Goal: Find specific page/section: Find specific page/section

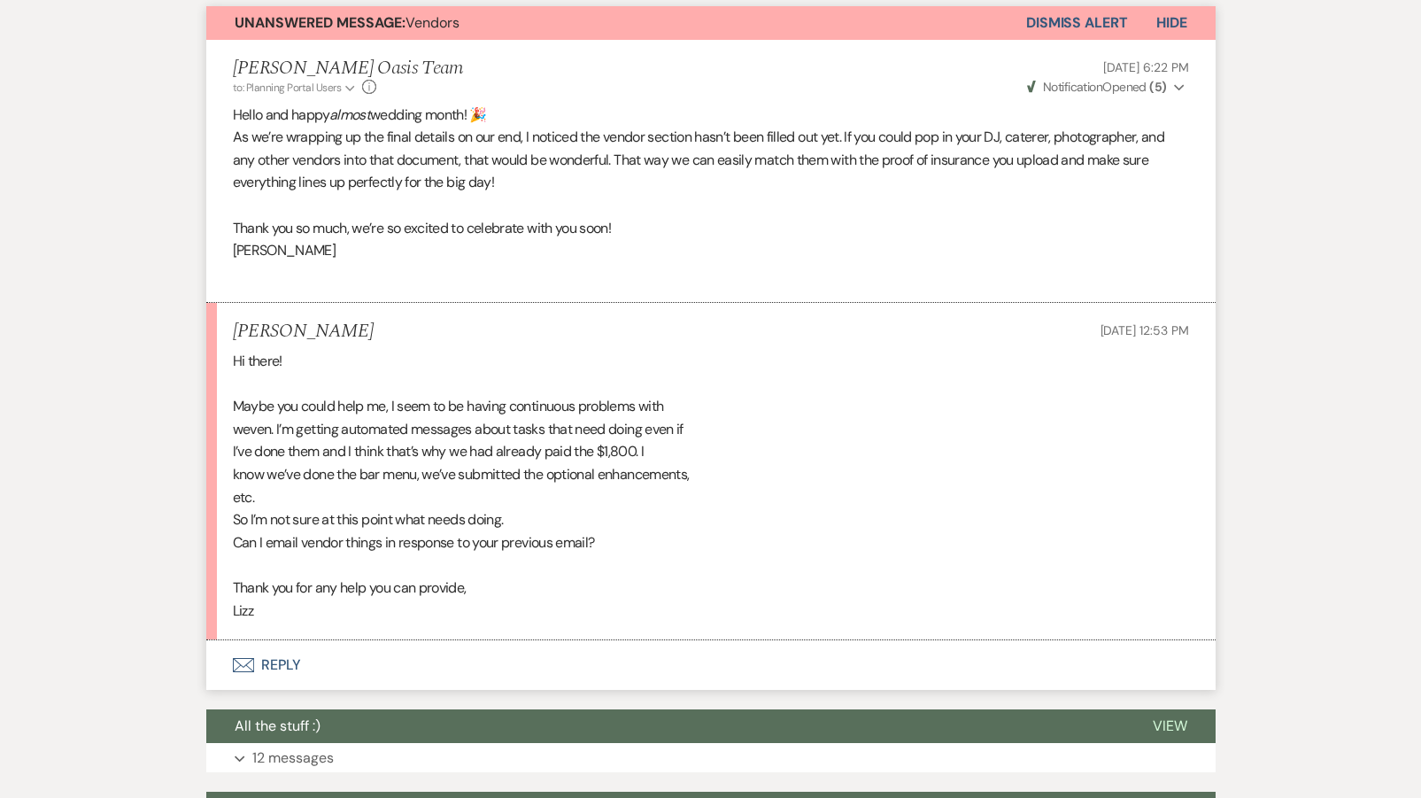
click at [276, 448] on div "Hi there! Maybe you could help me, I seem to be having continuous problems with…" at bounding box center [711, 486] width 956 height 272
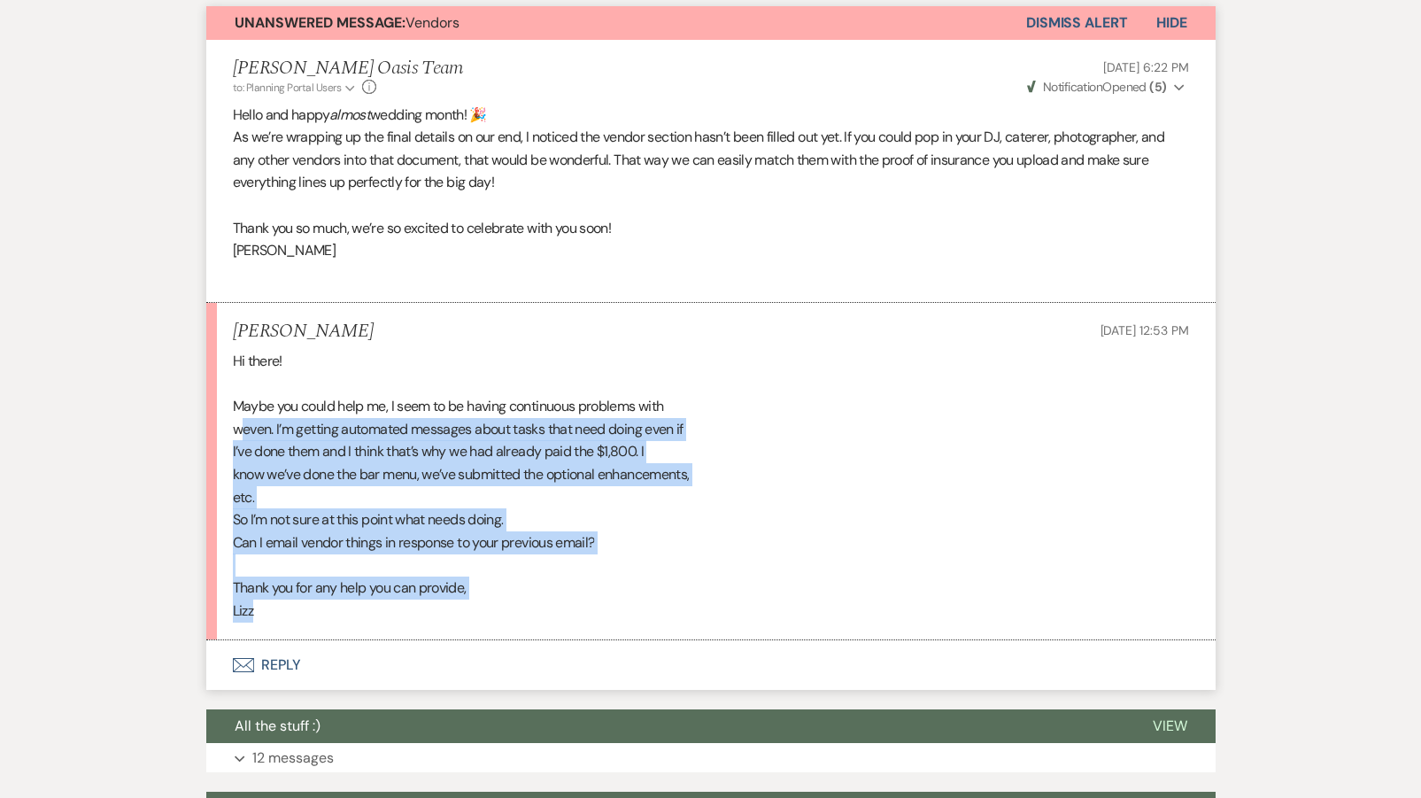
drag, startPoint x: 261, startPoint y: 603, endPoint x: 242, endPoint y: 421, distance: 182.5
click at [242, 421] on div "Hi there! Maybe you could help me, I seem to be having continuous problems with…" at bounding box center [711, 486] width 956 height 272
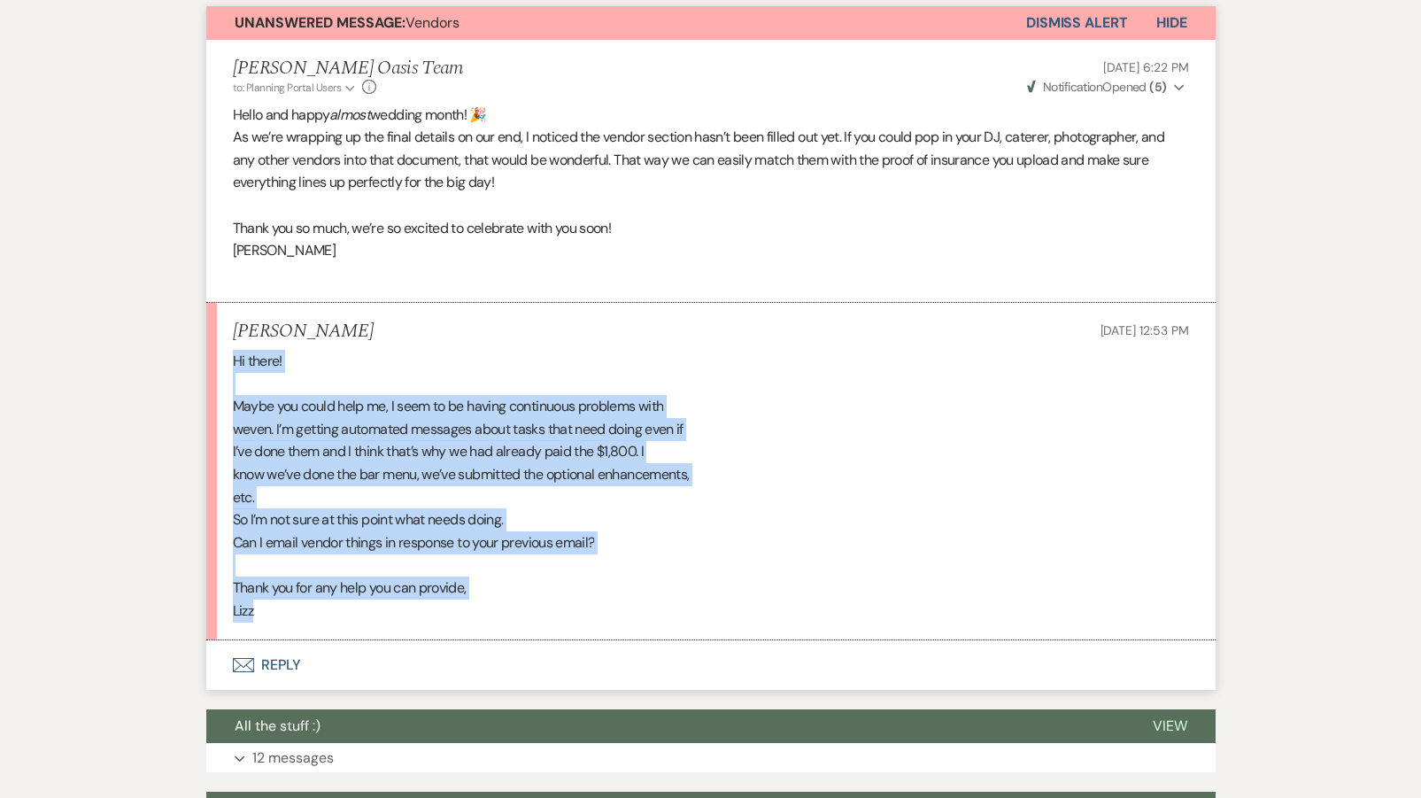
drag, startPoint x: 264, startPoint y: 593, endPoint x: 220, endPoint y: 358, distance: 239.6
click at [220, 358] on li "[PERSON_NAME] [DATE] 12:53 PM Hi there! Maybe you could help me, I seem to be h…" at bounding box center [710, 471] width 1009 height 337
copy div "Hi there! Maybe you could help me, I seem to be having continuous problems with…"
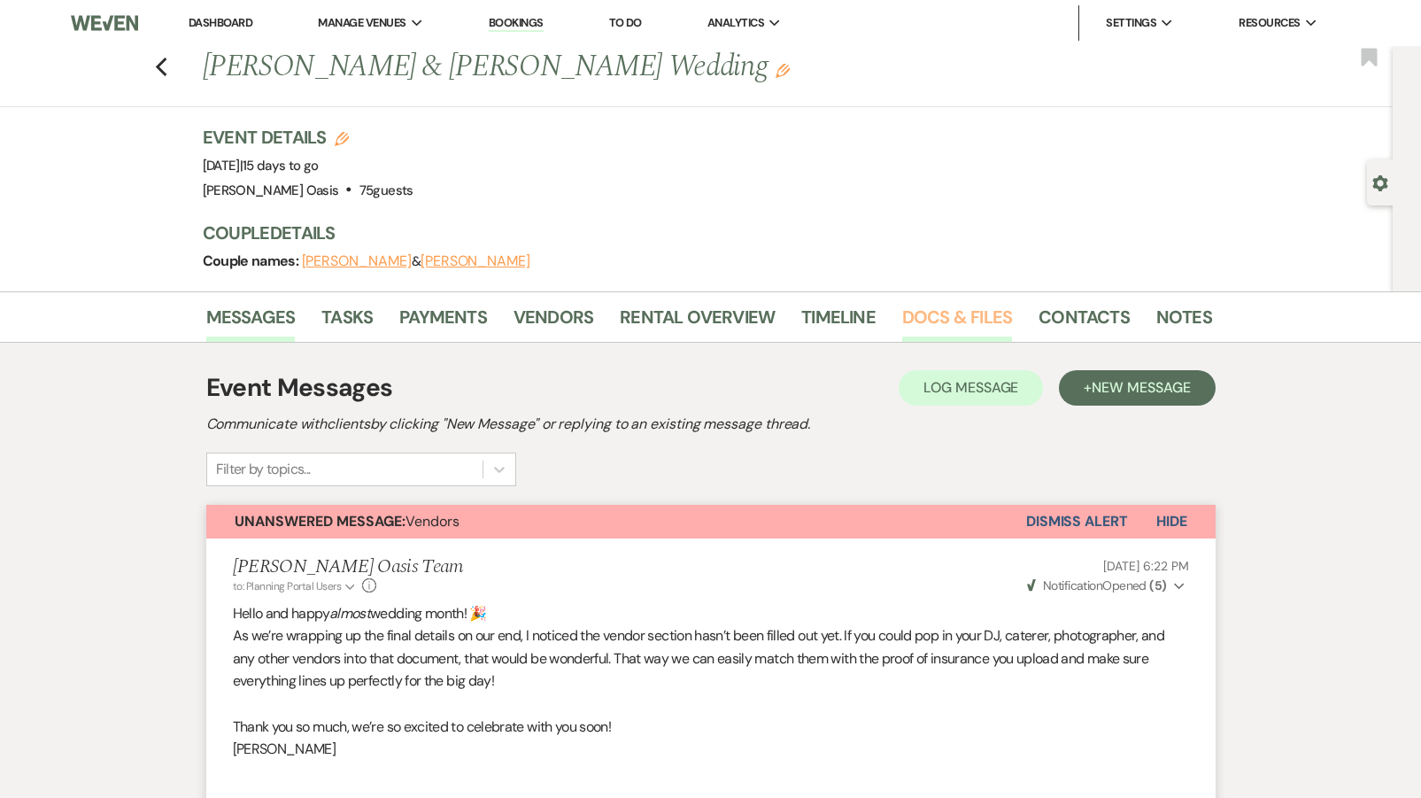
click at [945, 322] on link "Docs & Files" at bounding box center [957, 322] width 110 height 39
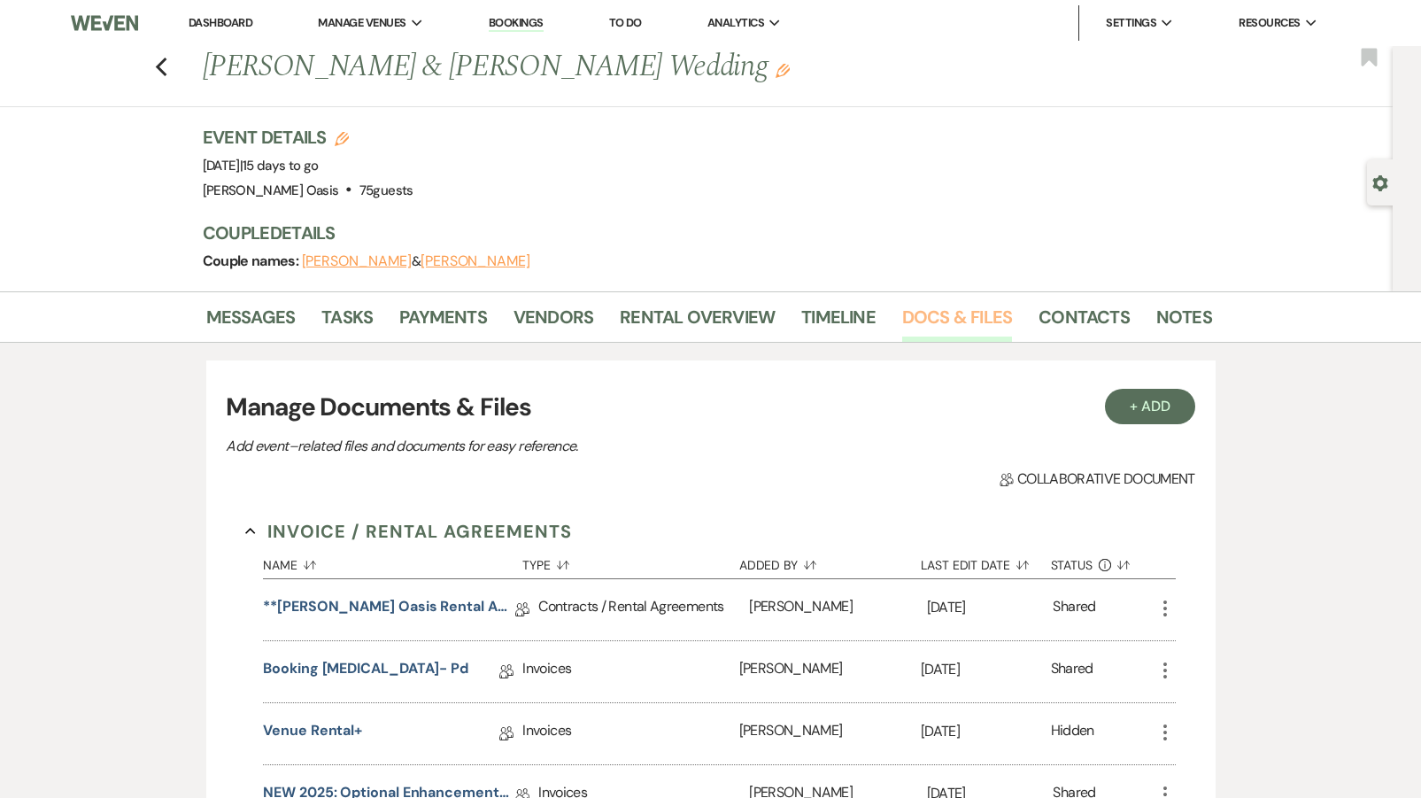
click at [945, 322] on link "Docs & Files" at bounding box center [957, 322] width 110 height 39
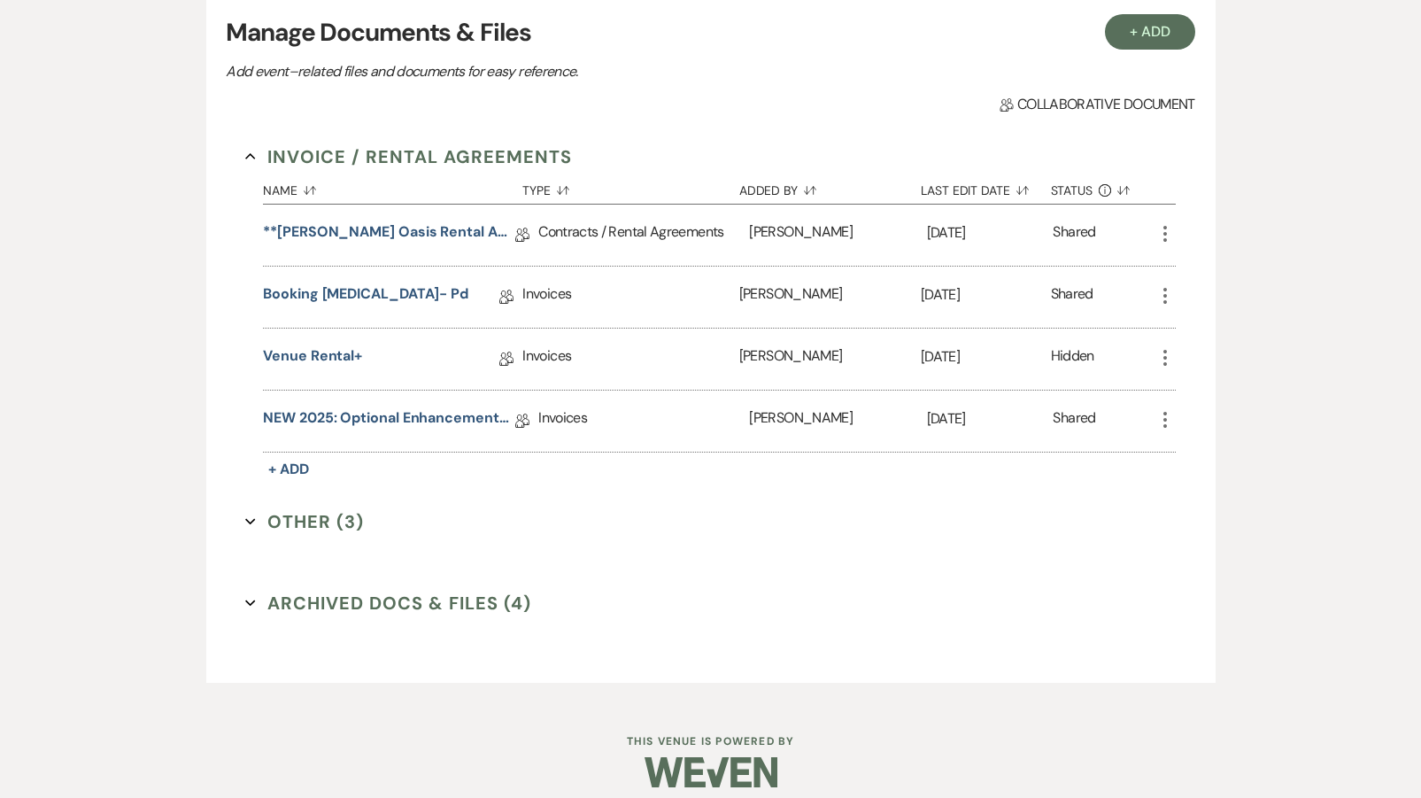
scroll to position [378, 0]
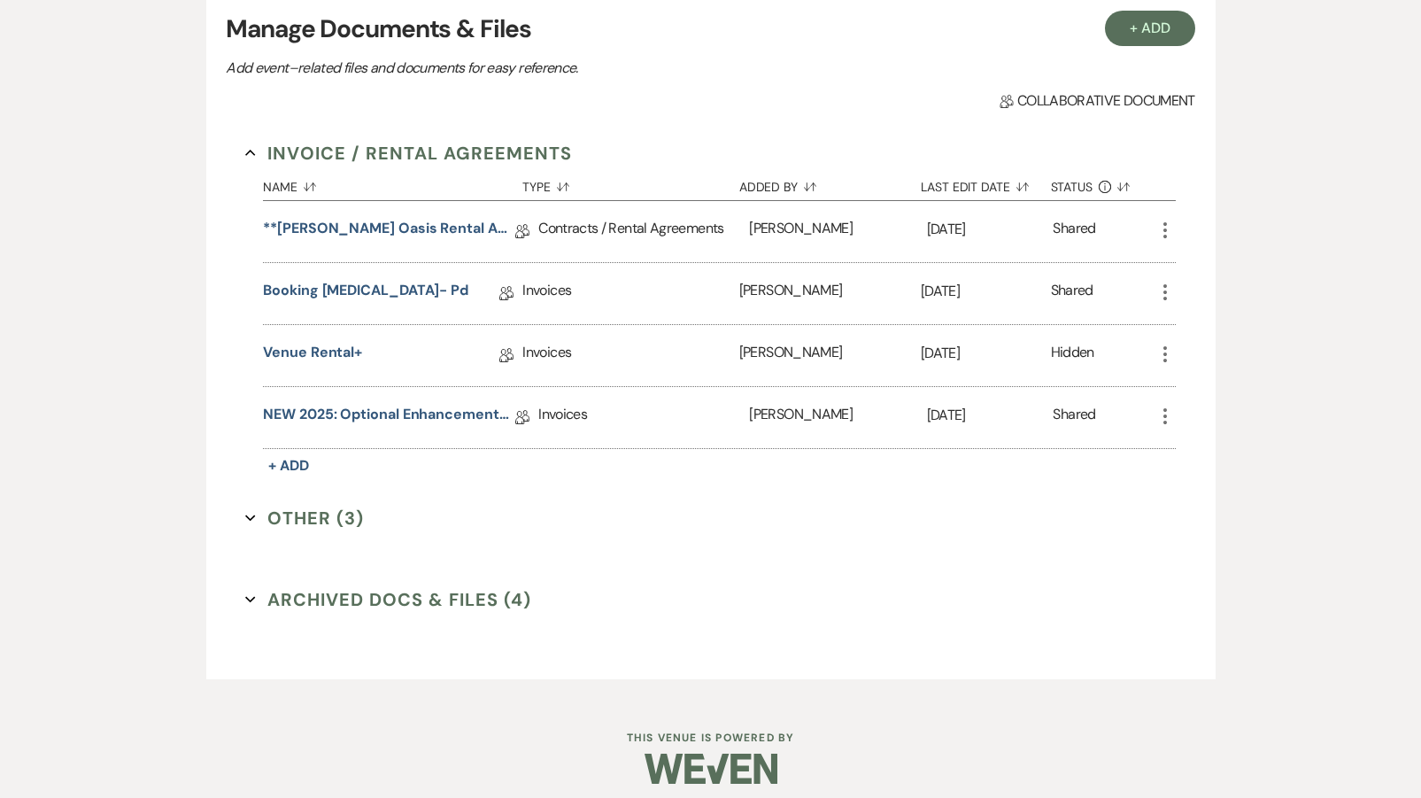
click at [459, 597] on button "Archived Docs & Files (4) Expand" at bounding box center [388, 599] width 286 height 27
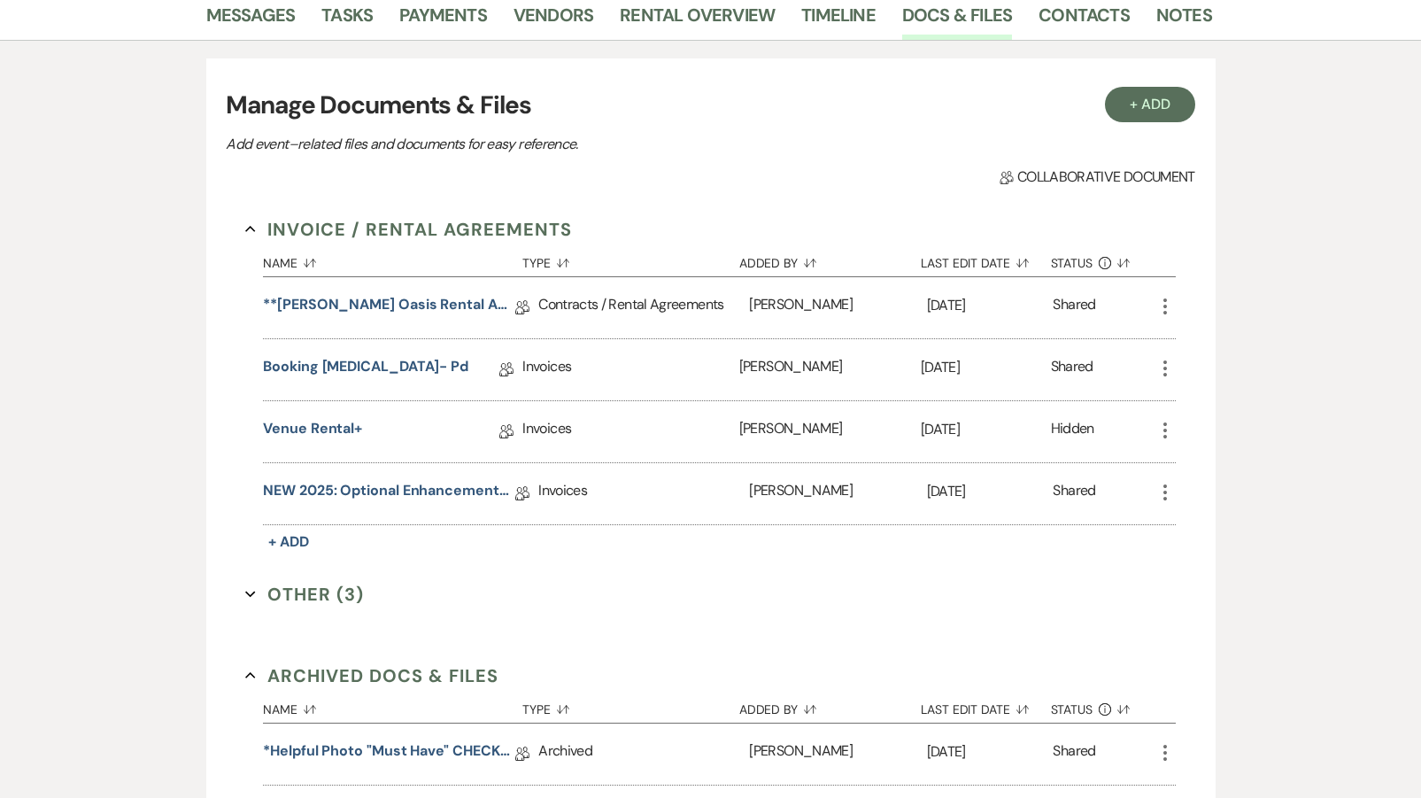
scroll to position [302, 0]
click at [353, 489] on link "NEW 2025: Optional Enhancements + Information" at bounding box center [389, 493] width 252 height 27
